Goal: Task Accomplishment & Management: Manage account settings

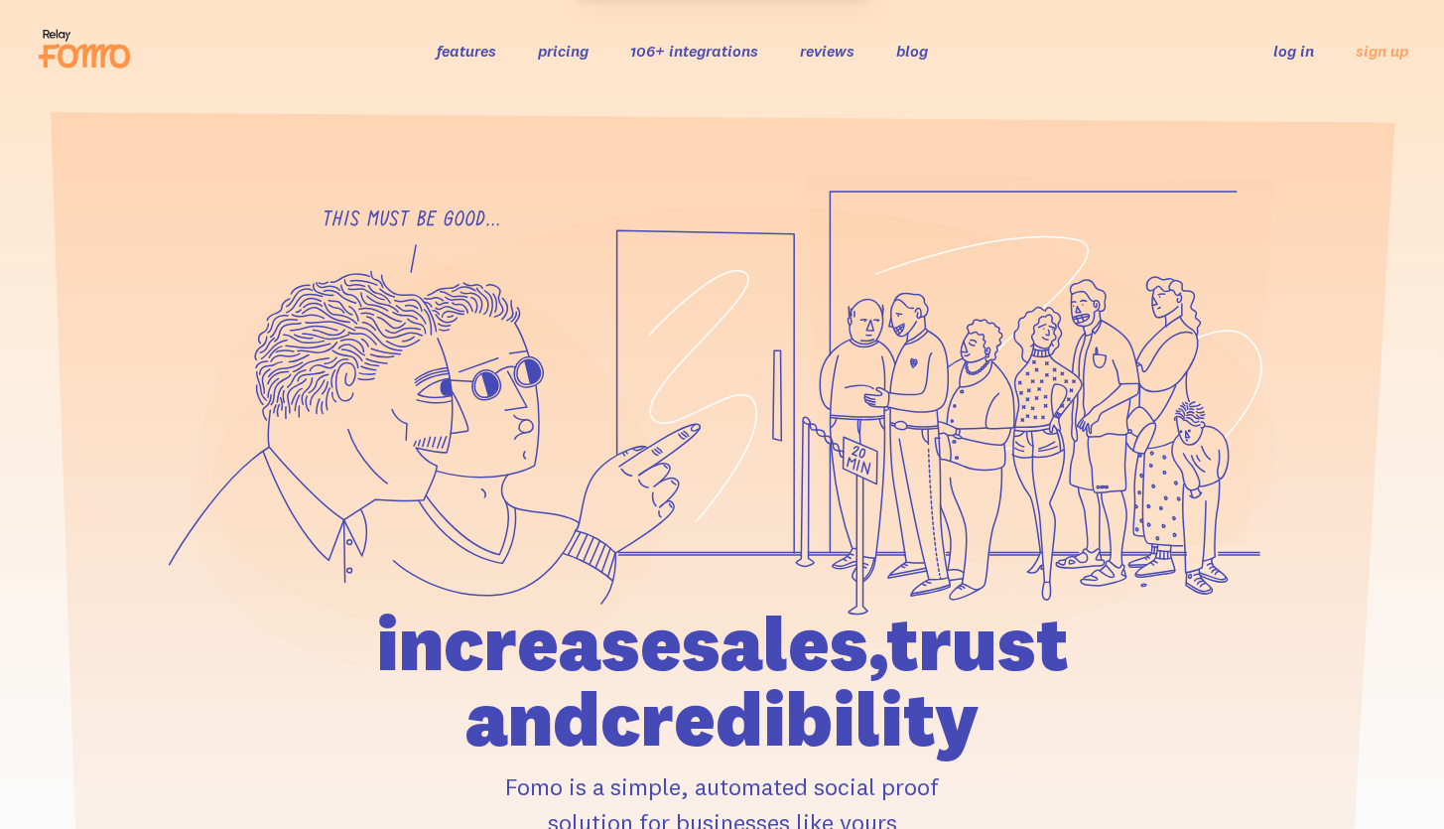
click at [1274, 60] on ul "log in sign up" at bounding box center [1329, 50] width 159 height 23
click at [1292, 56] on link "log in" at bounding box center [1294, 51] width 41 height 20
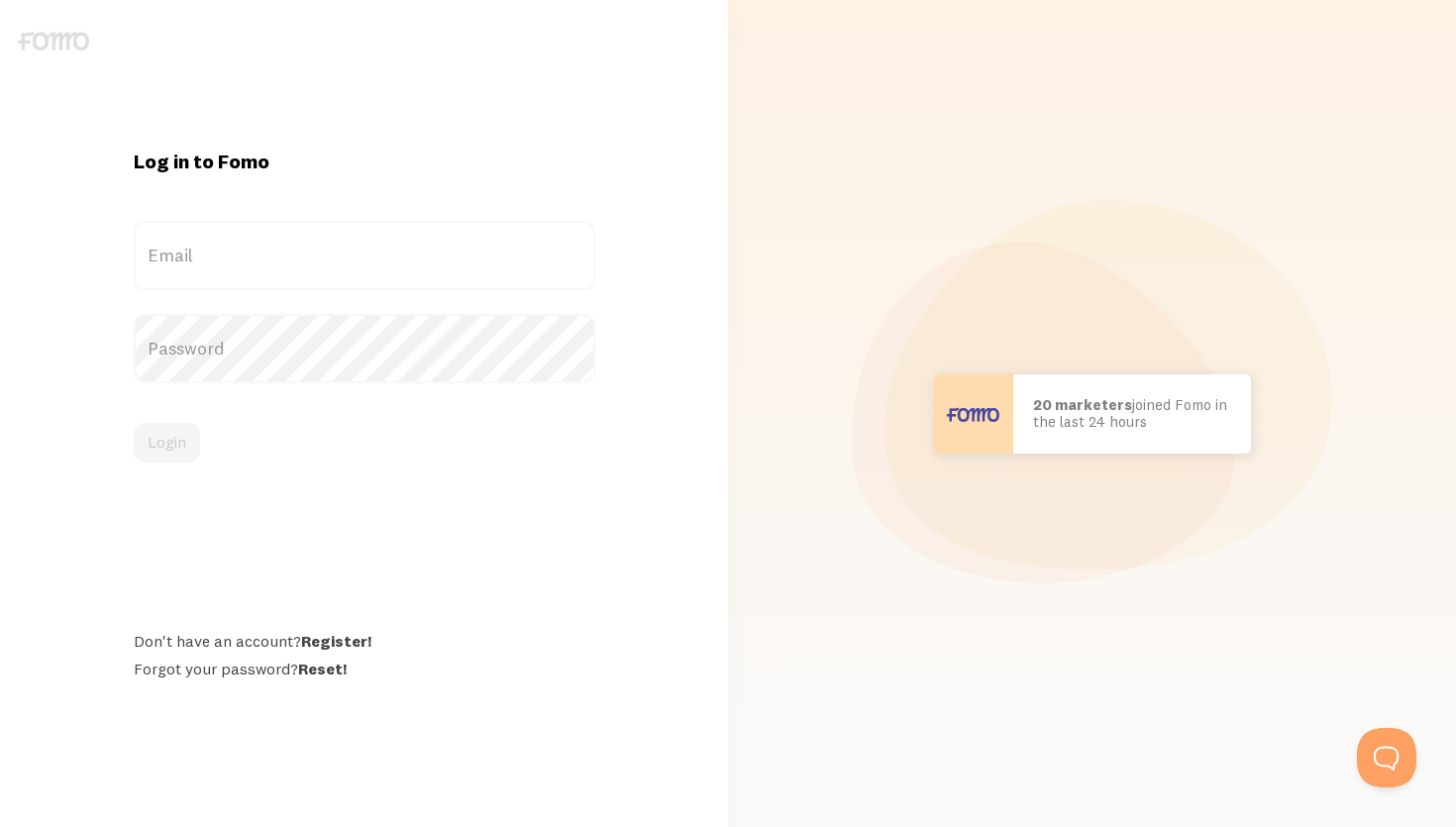
click at [284, 247] on label "Email" at bounding box center [364, 254] width 462 height 69
click at [284, 247] on input "Email" at bounding box center [364, 254] width 462 height 69
type input "[EMAIL_ADDRESS][DOMAIN_NAME]"
click at [178, 440] on button "Login" at bounding box center [167, 443] width 67 height 40
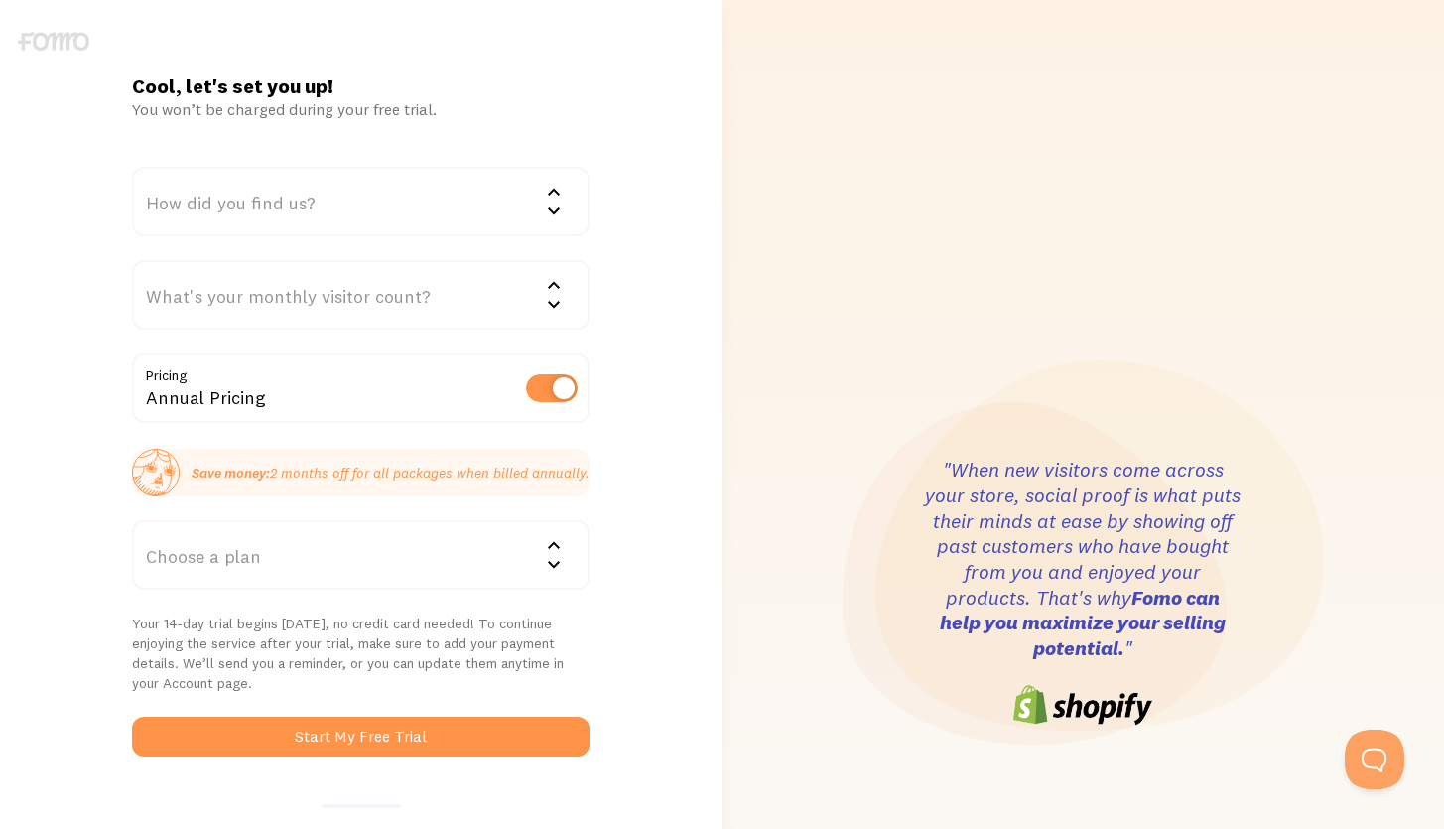
click at [55, 44] on img at bounding box center [53, 41] width 71 height 19
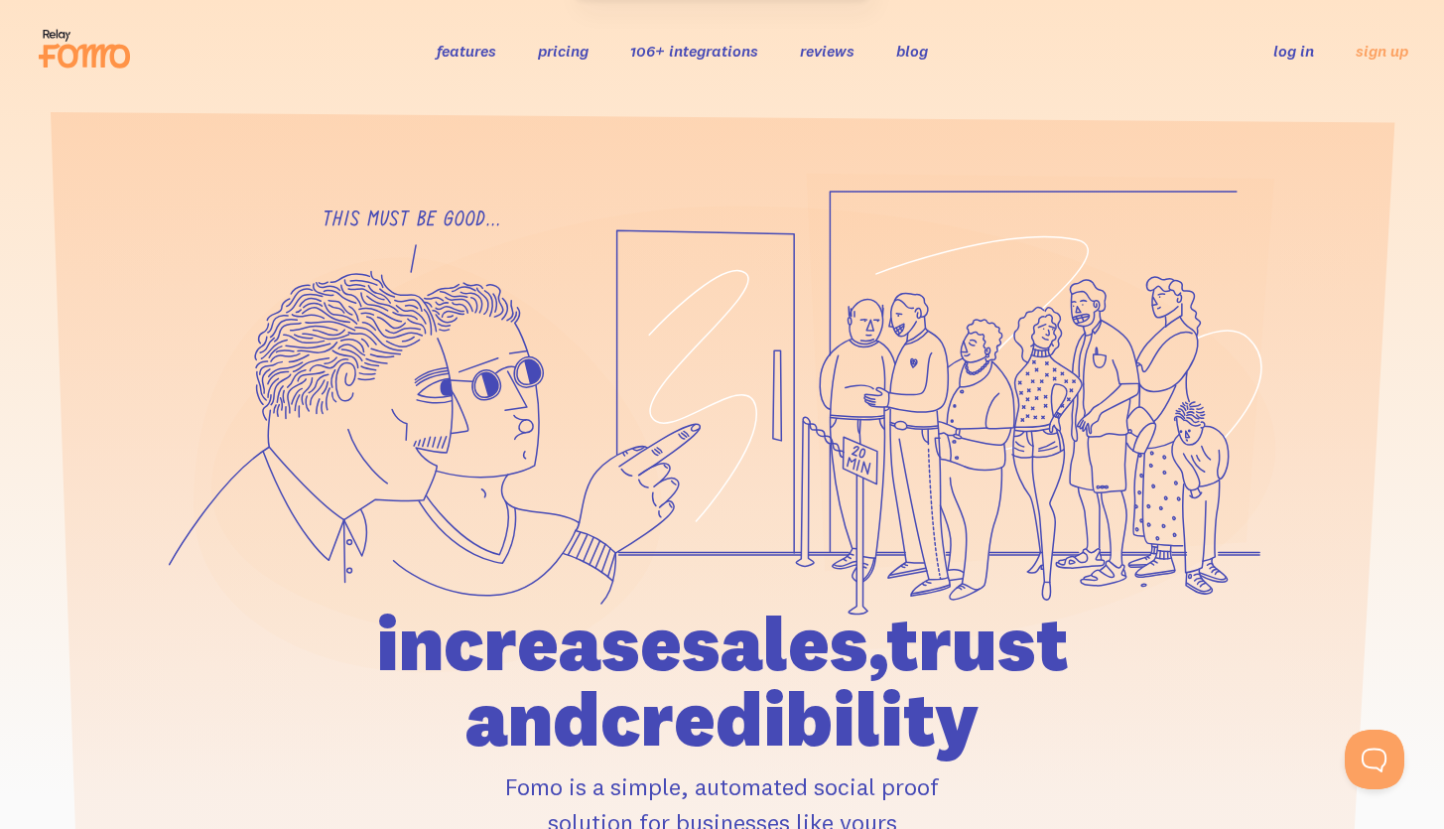
click at [1304, 53] on link "log in" at bounding box center [1294, 51] width 41 height 20
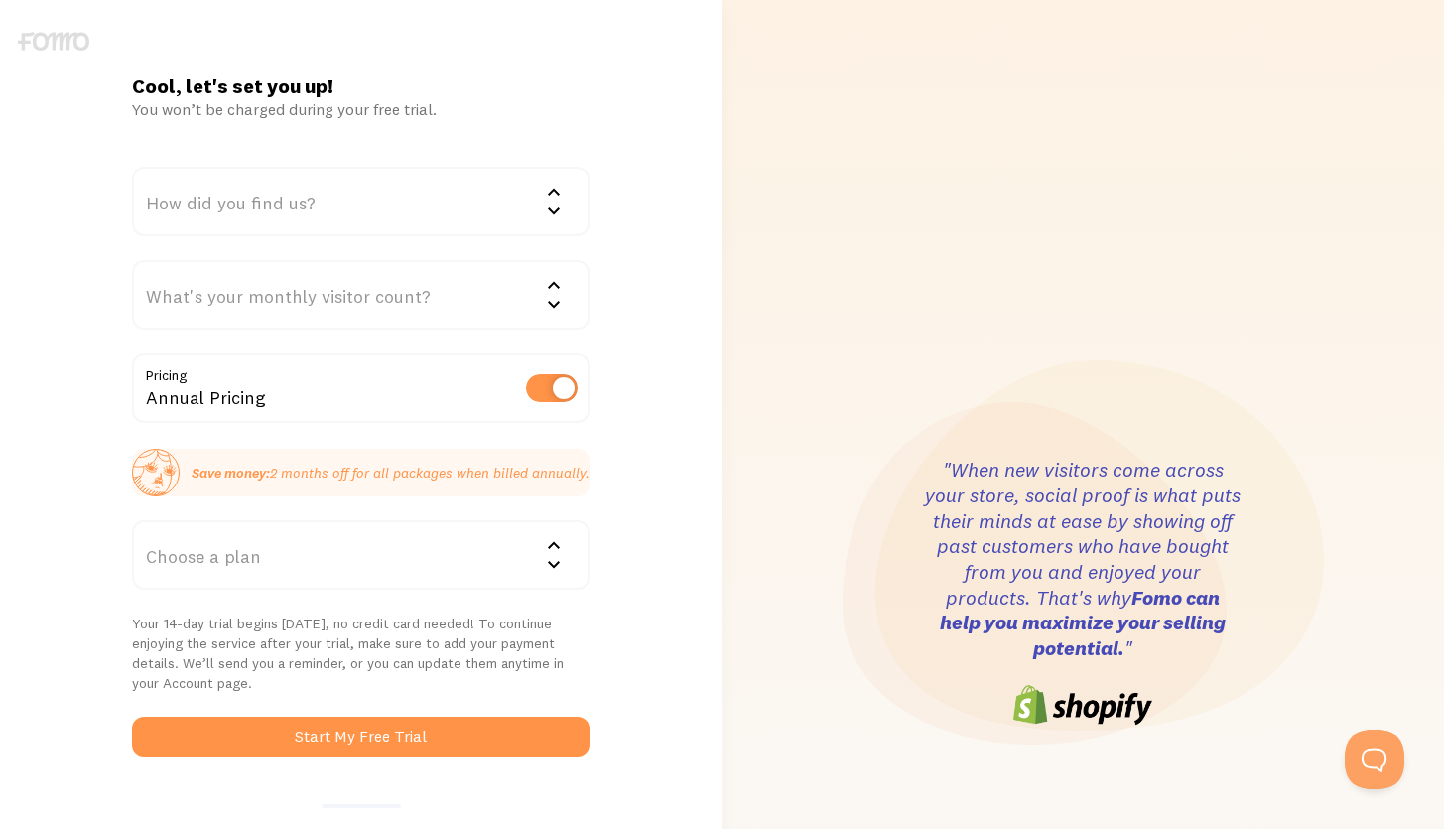
click at [590, 119] on div "Cool, let's set you up! You won’t be charged during your free trial. How did yo…" at bounding box center [360, 592] width 481 height 1038
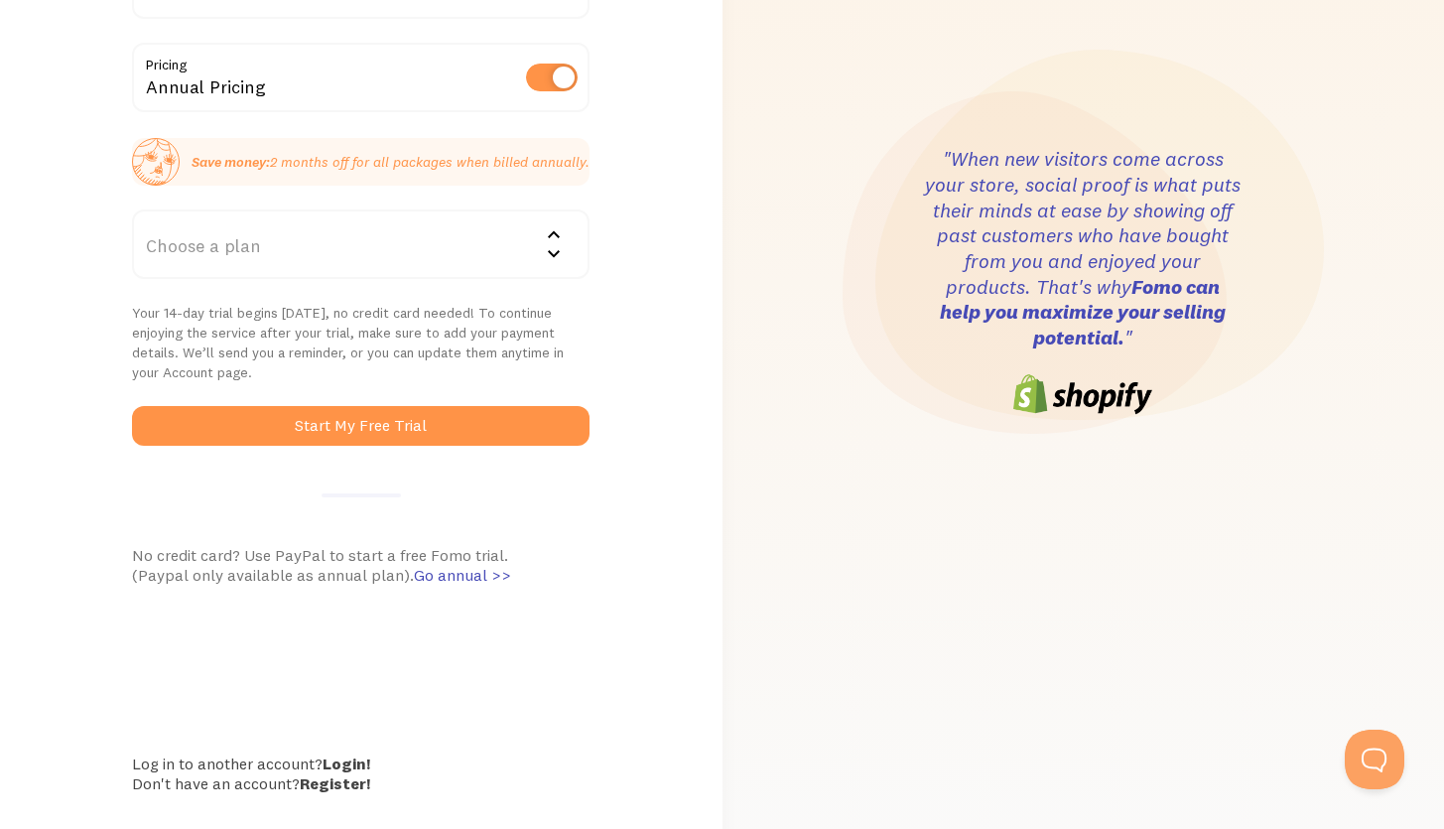
scroll to position [356, 0]
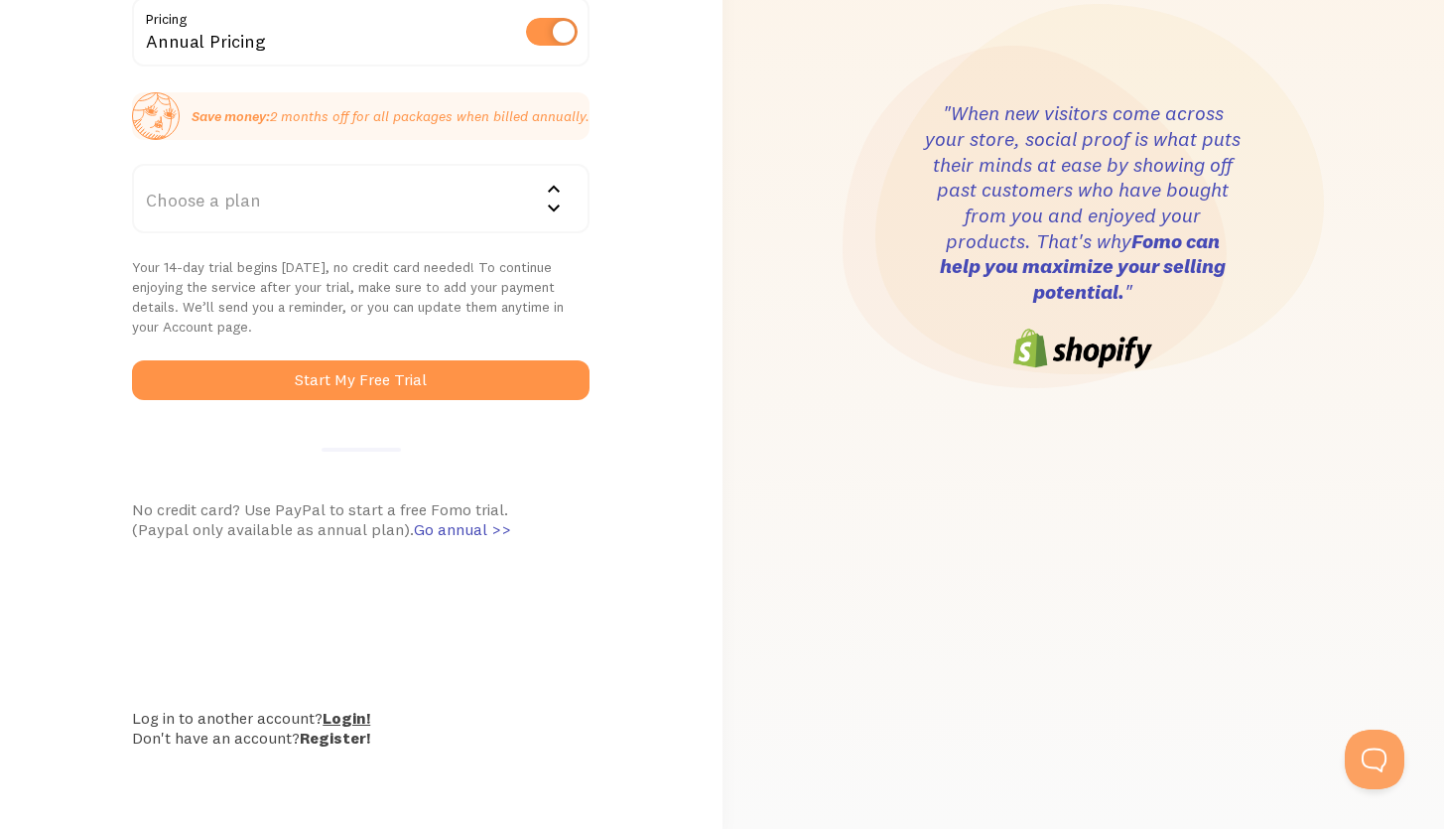
click at [356, 715] on link "Login!" at bounding box center [347, 718] width 48 height 20
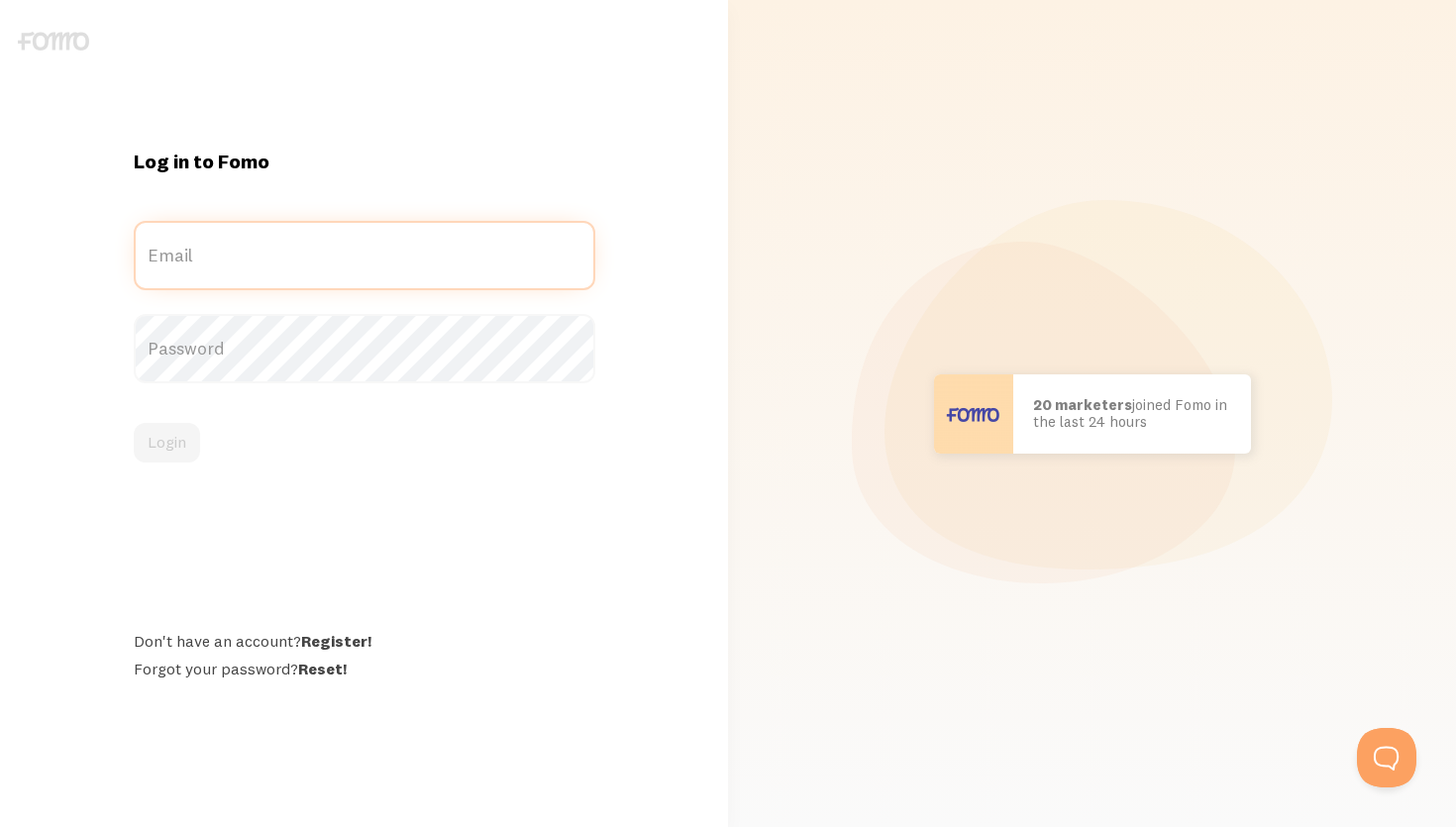
type input "[EMAIL_ADDRESS][DOMAIN_NAME]"
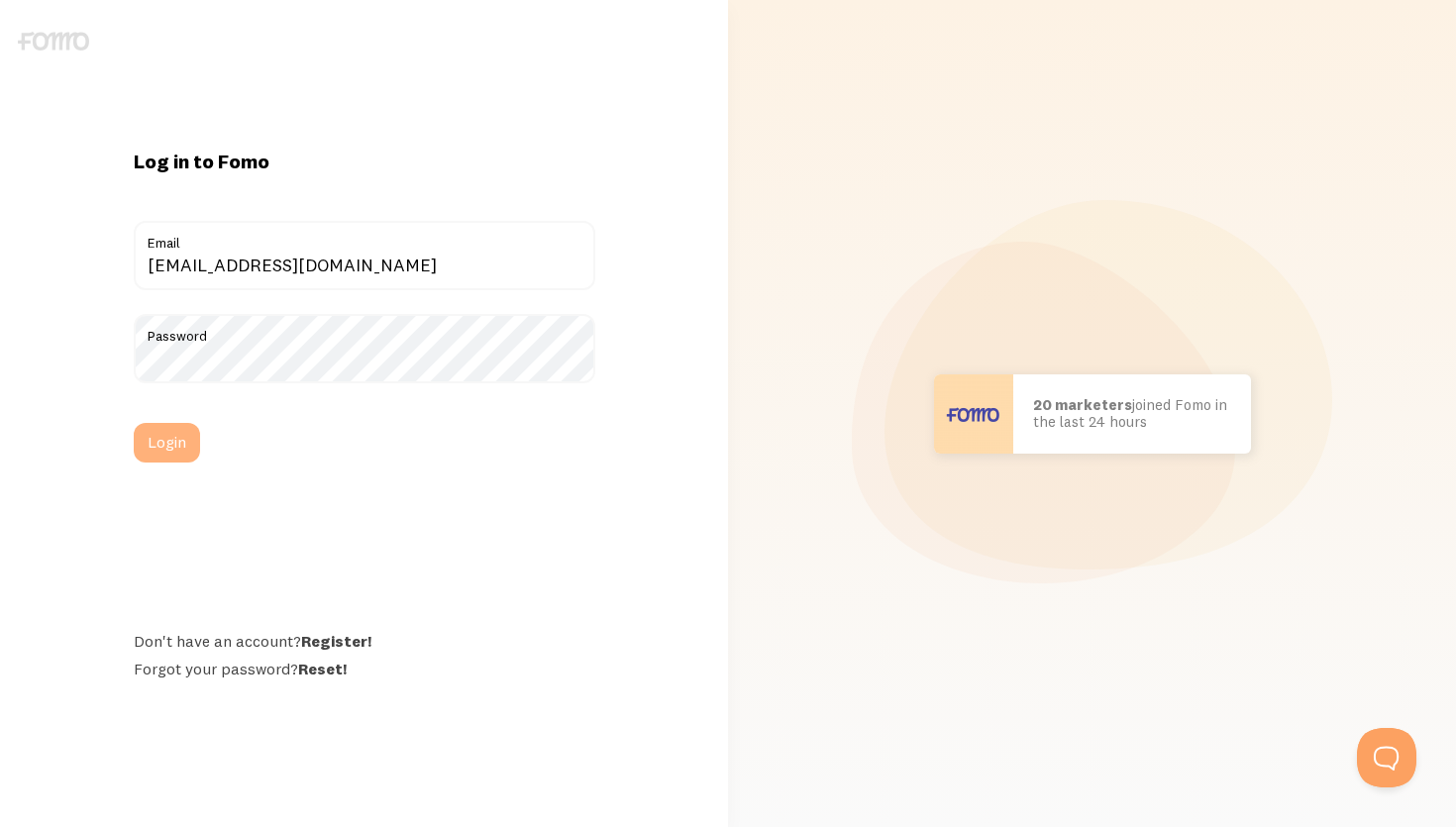
click at [175, 446] on button "Login" at bounding box center [167, 443] width 67 height 40
